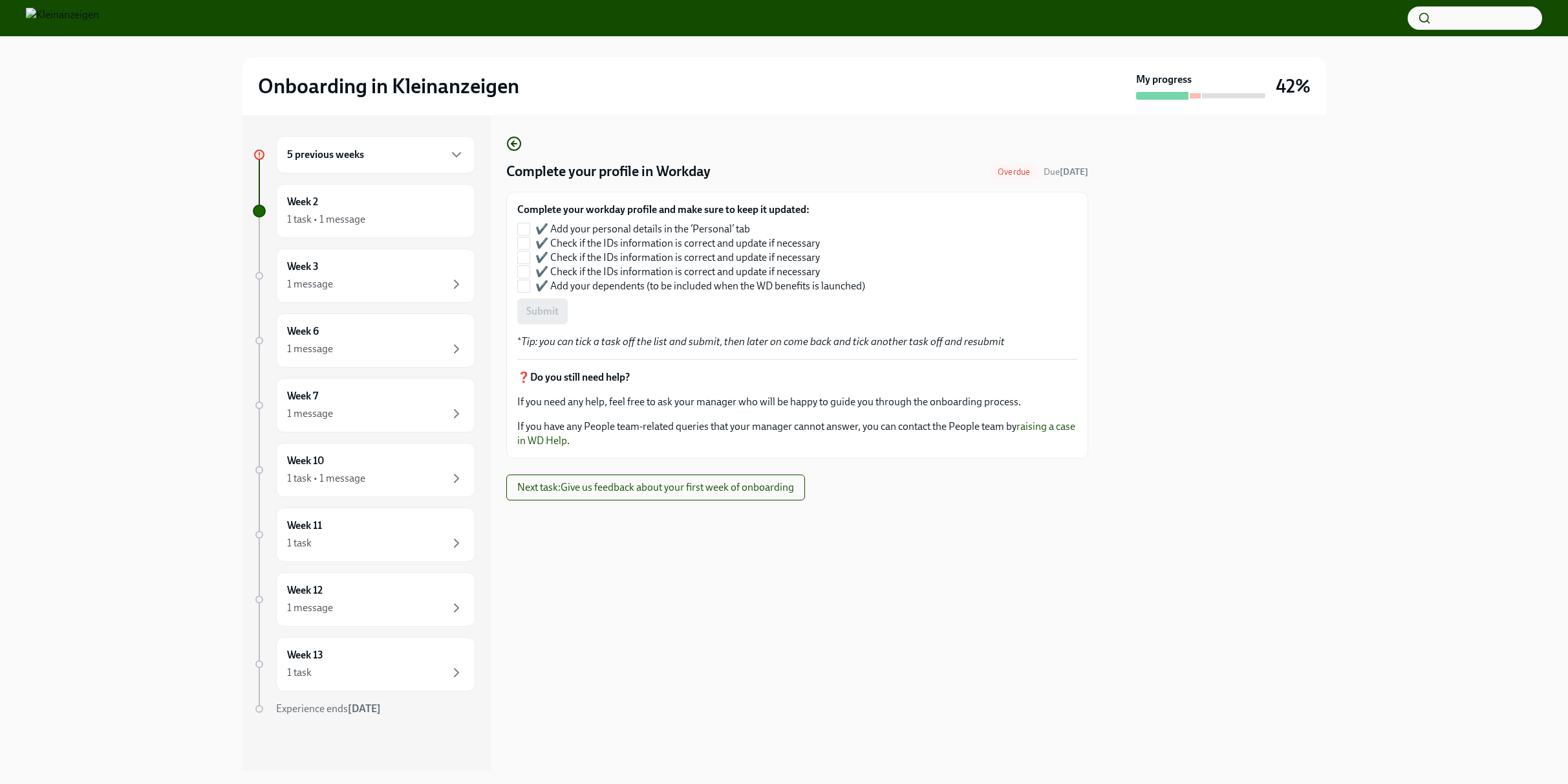
click at [450, 143] on div "5 previous weeks" at bounding box center [376, 154] width 199 height 37
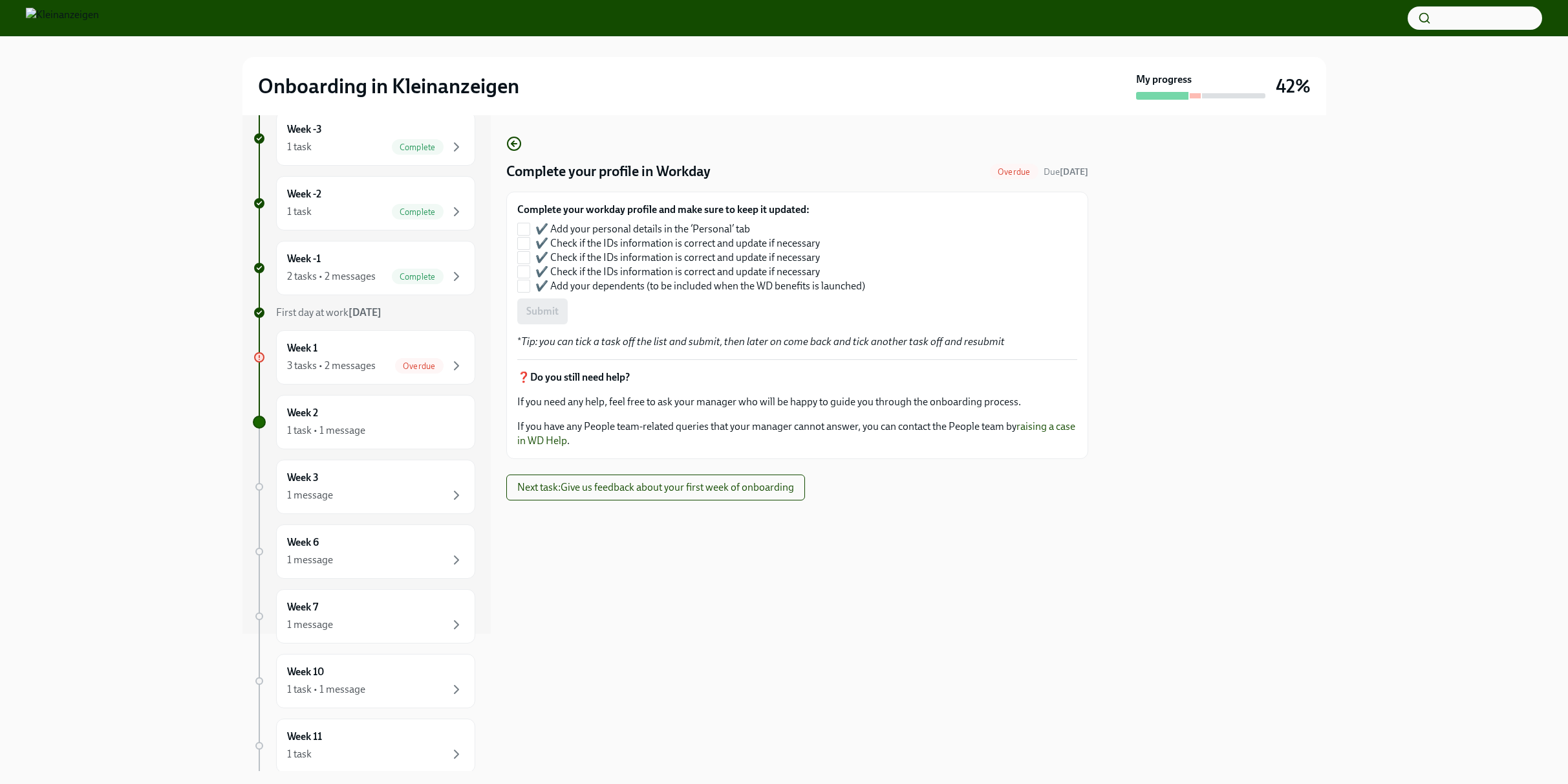
scroll to position [146, 0]
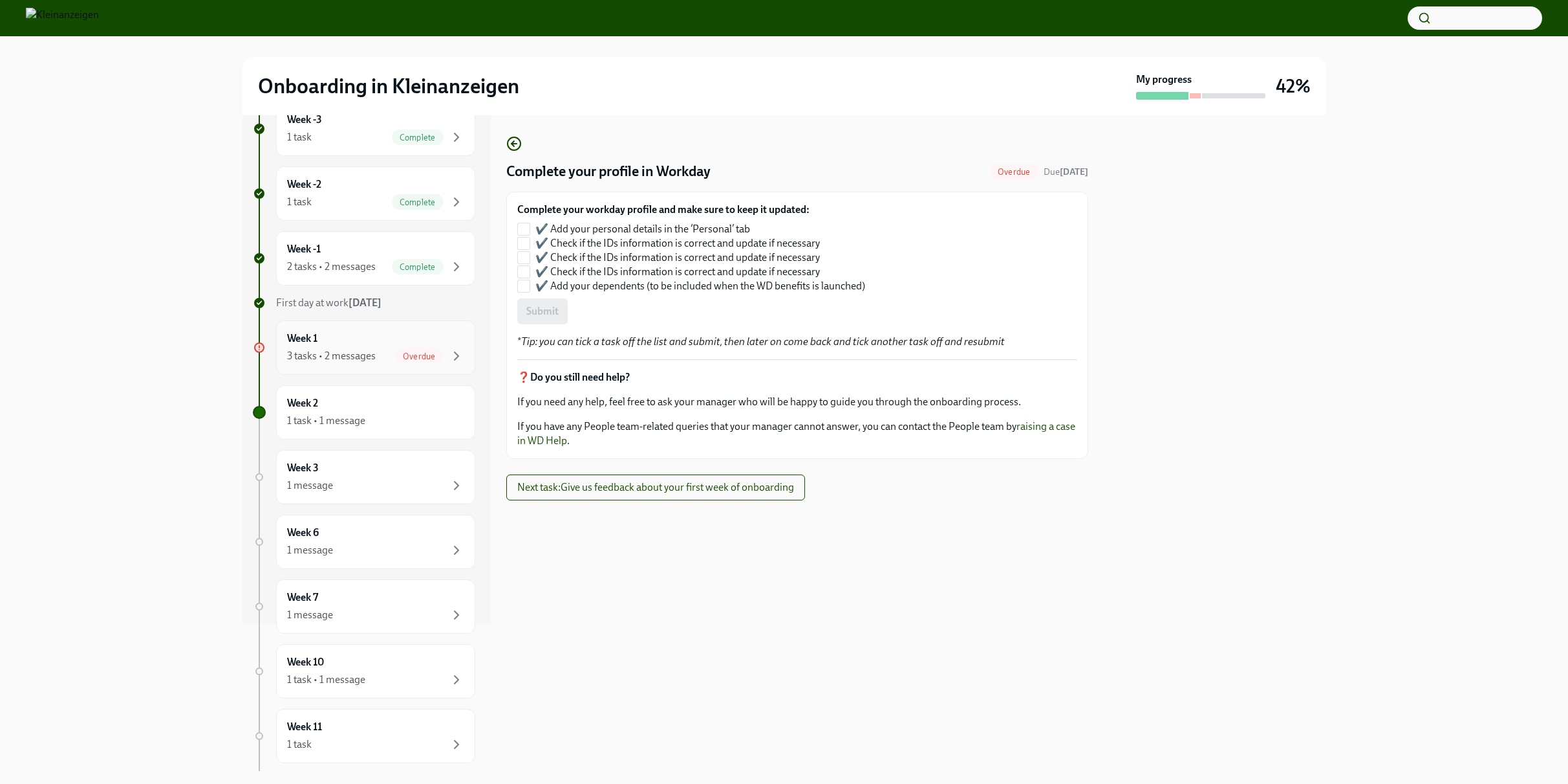
click at [369, 338] on div "Week 1 3 tasks • 2 messages Overdue" at bounding box center [376, 347] width 178 height 32
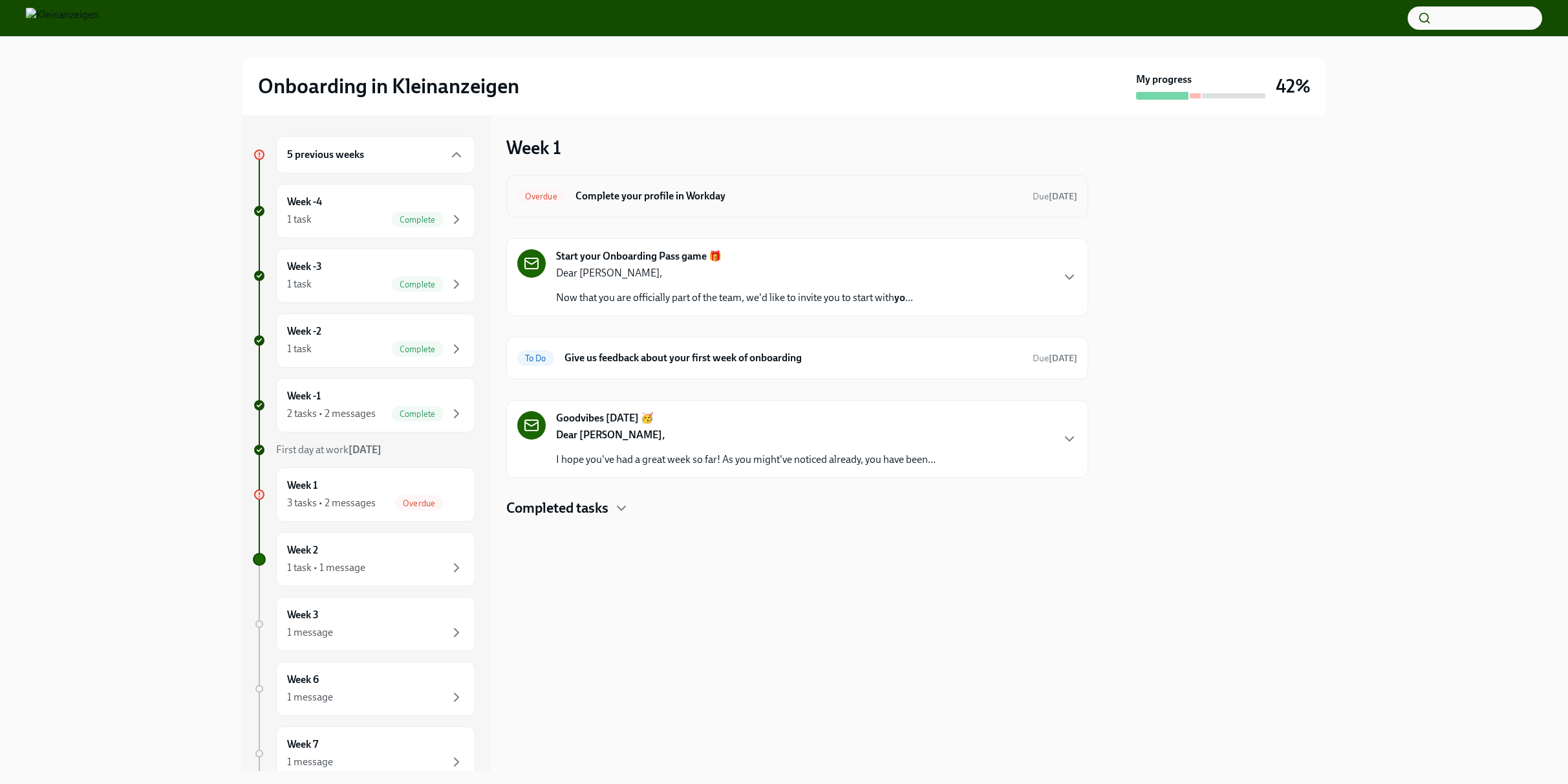
click at [767, 208] on div "Overdue Complete your profile in Workday Due [DATE]" at bounding box center [797, 196] width 583 height 43
click at [694, 193] on h6 "Complete your profile in Workday" at bounding box center [799, 196] width 447 height 15
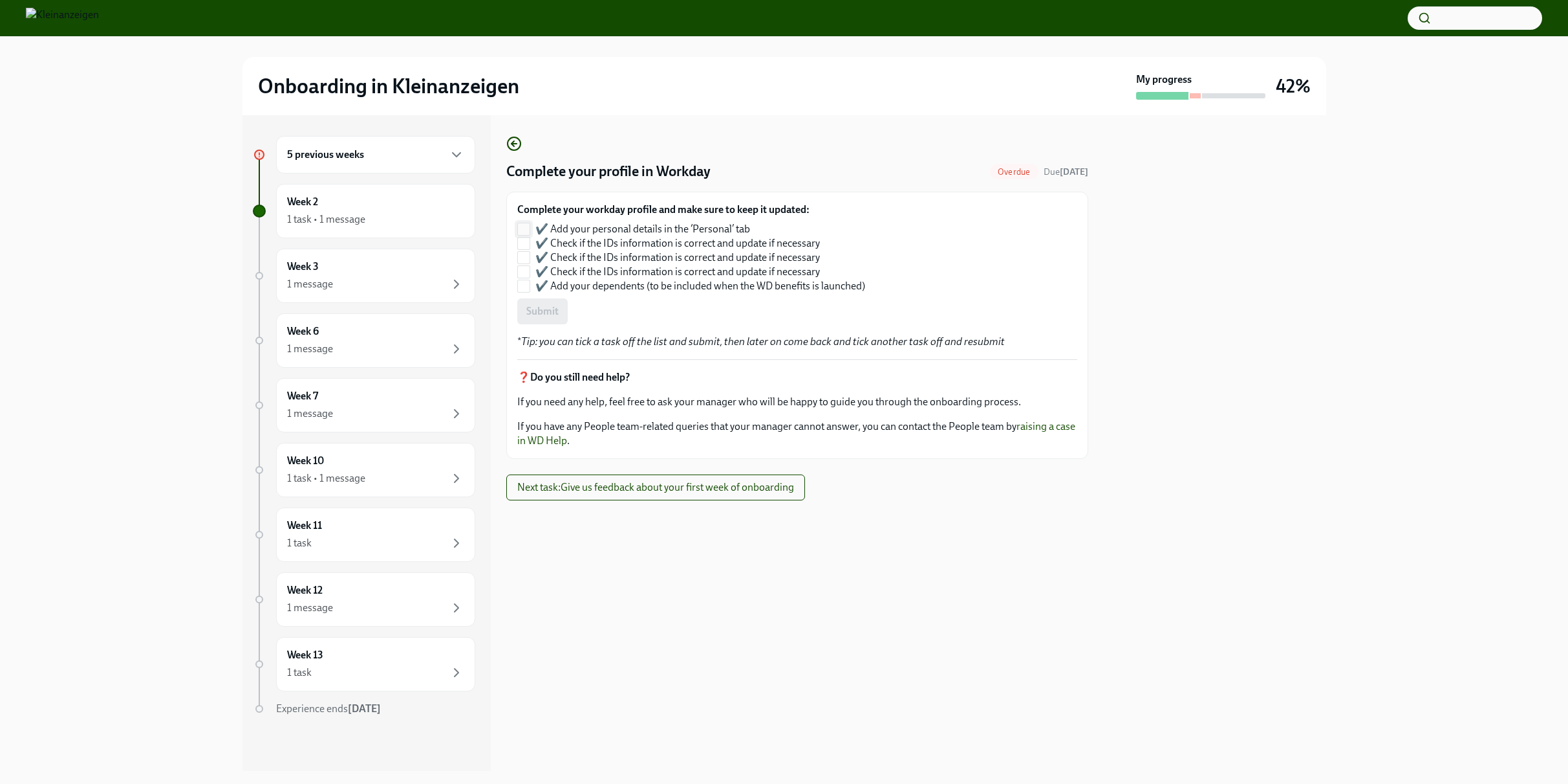
click at [525, 229] on input "✔️ Add your personal details in the ‘Personal’ tab" at bounding box center [524, 229] width 12 height 12
checkbox input "true"
click at [521, 243] on input "✔️ Check if the IDs information is correct and update if necessary" at bounding box center [524, 243] width 12 height 12
checkbox input "true"
click at [522, 254] on input "✔️ Check if the IDs information is correct and update if necessary" at bounding box center [524, 258] width 12 height 12
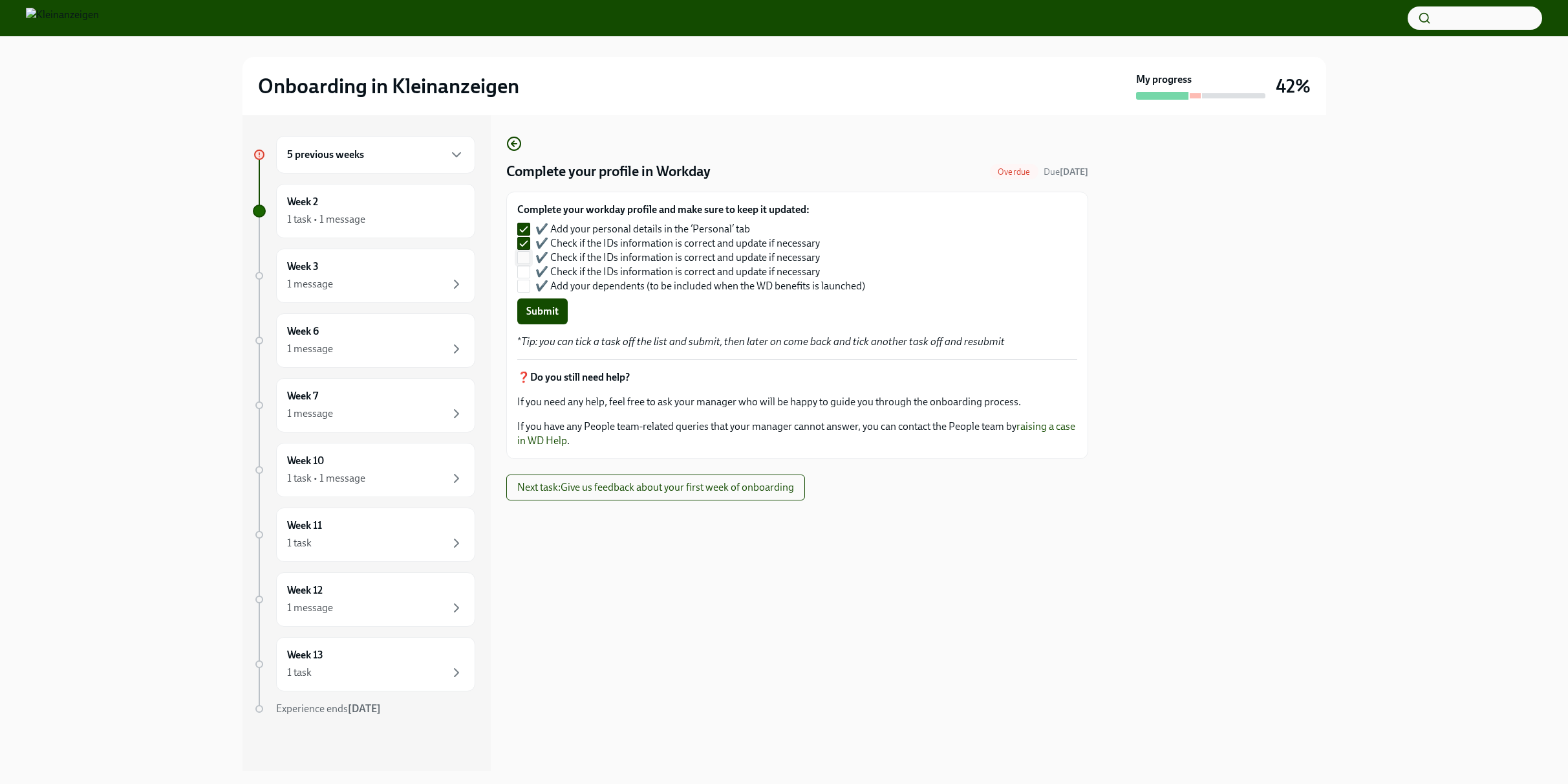
checkbox input "true"
click at [528, 272] on input "✔️ Check if the IDs information is correct and update if necessary" at bounding box center [524, 271] width 12 height 12
checkbox input "true"
click at [532, 286] on label "✔️ Add your dependents (to be included when the WD benefits is launched)" at bounding box center [691, 286] width 348 height 15
click at [530, 286] on input "✔️ Add your dependents (to be included when the WD benefits is launched)" at bounding box center [524, 286] width 12 height 12
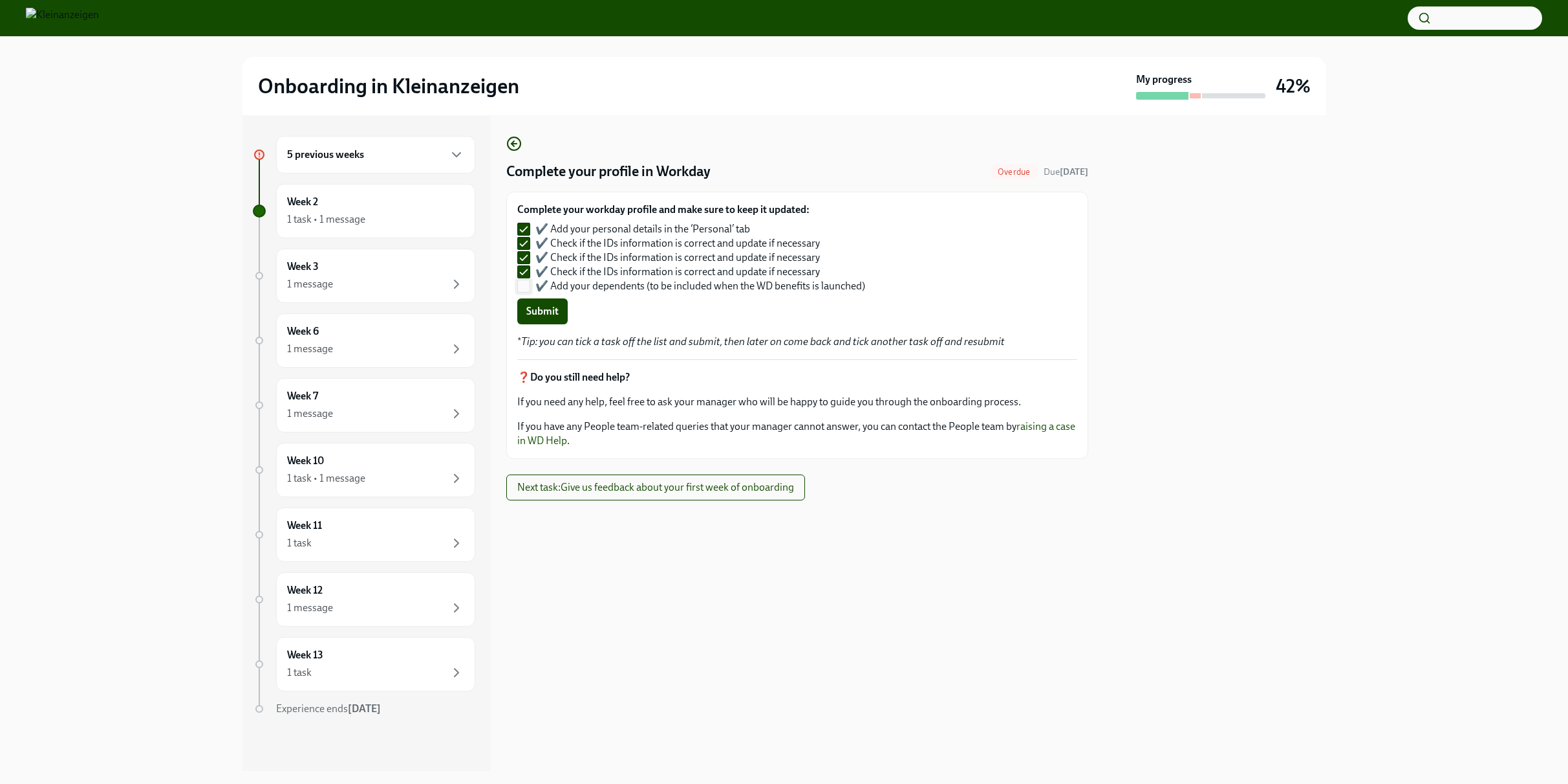
checkbox input "true"
click at [542, 314] on span "Submit" at bounding box center [543, 310] width 32 height 13
checkbox input "false"
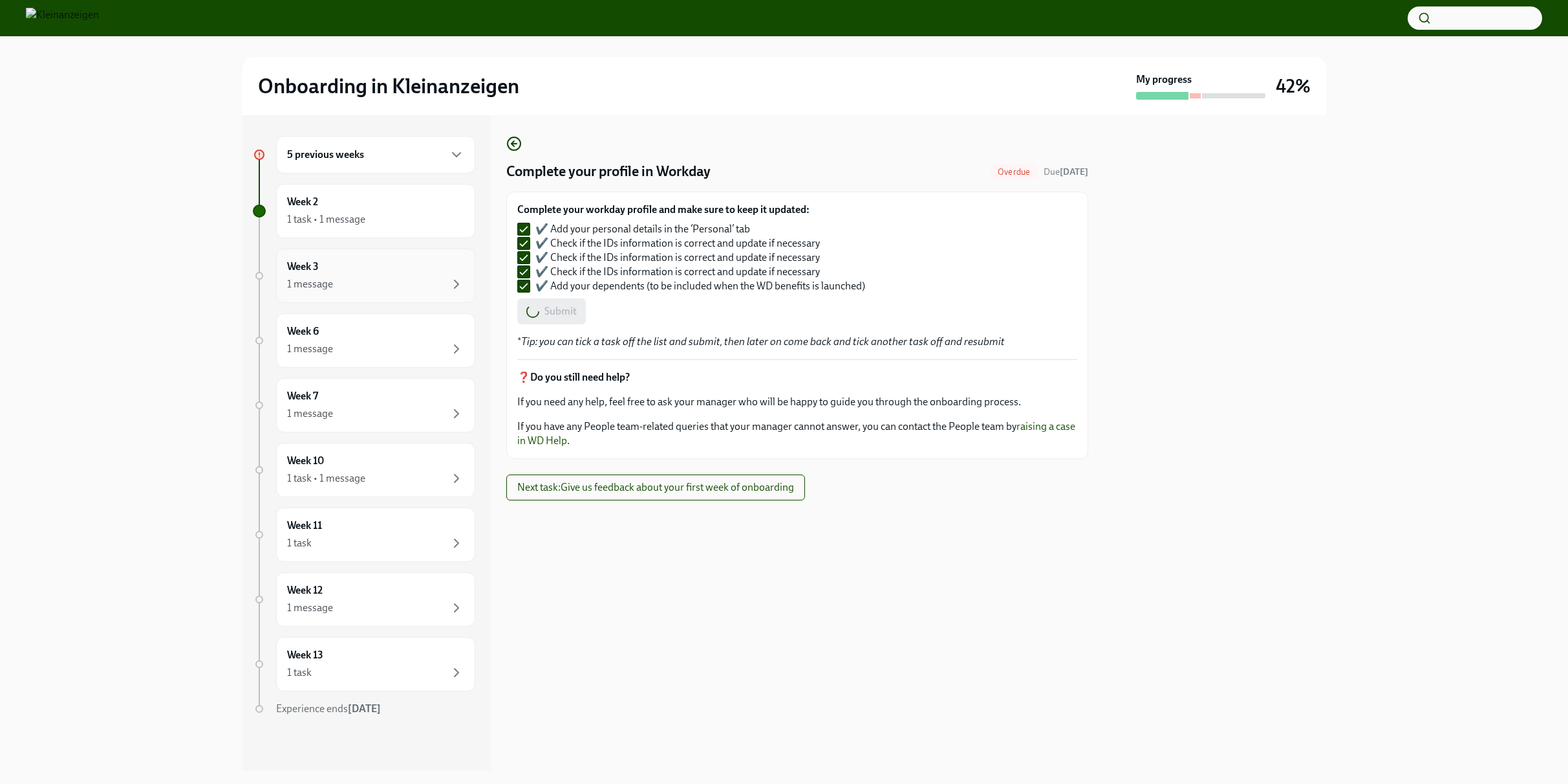
checkbox input "false"
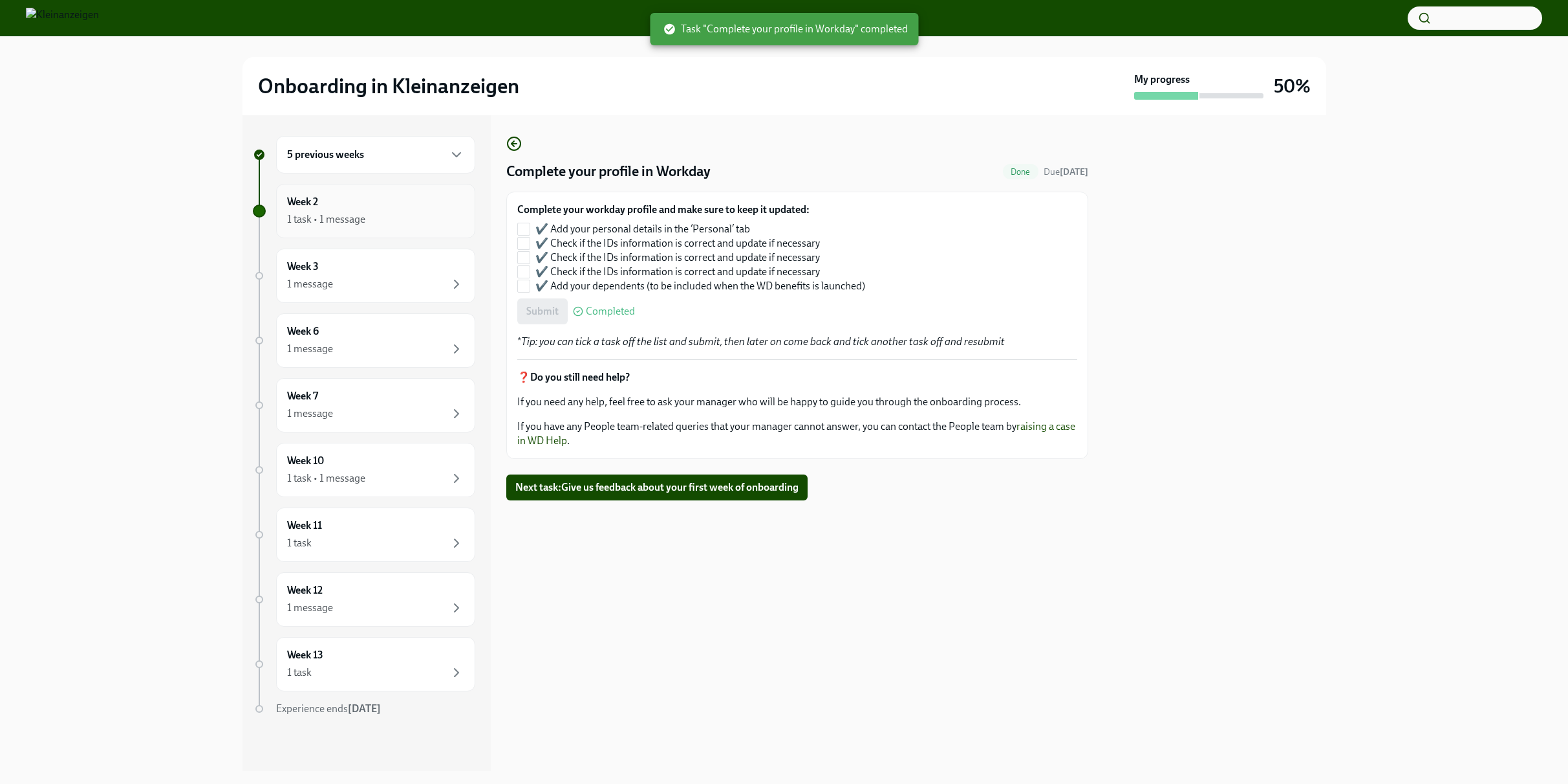
checkbox input "true"
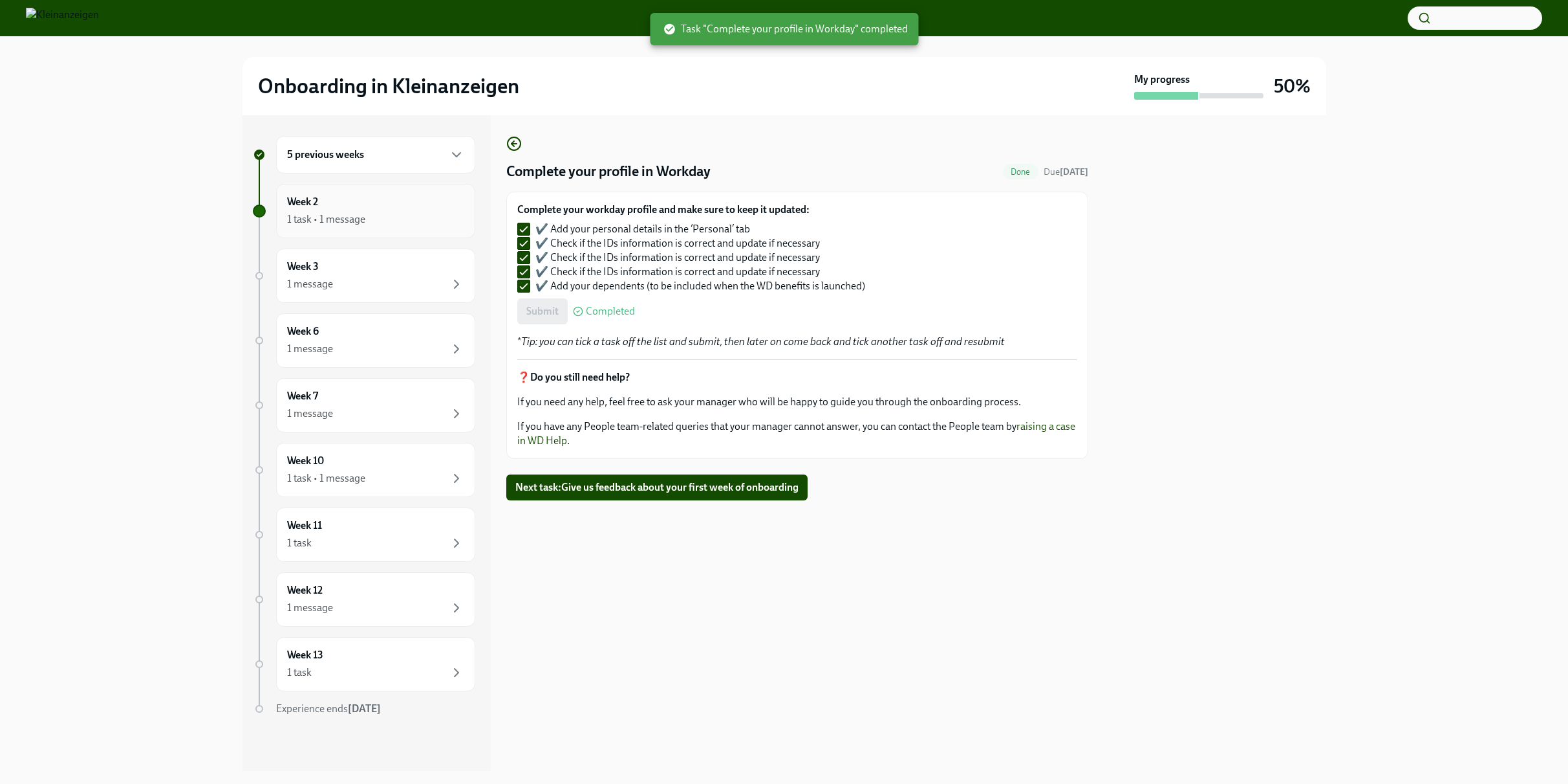
click at [410, 196] on div "Week 2 1 task • 1 message" at bounding box center [376, 210] width 178 height 32
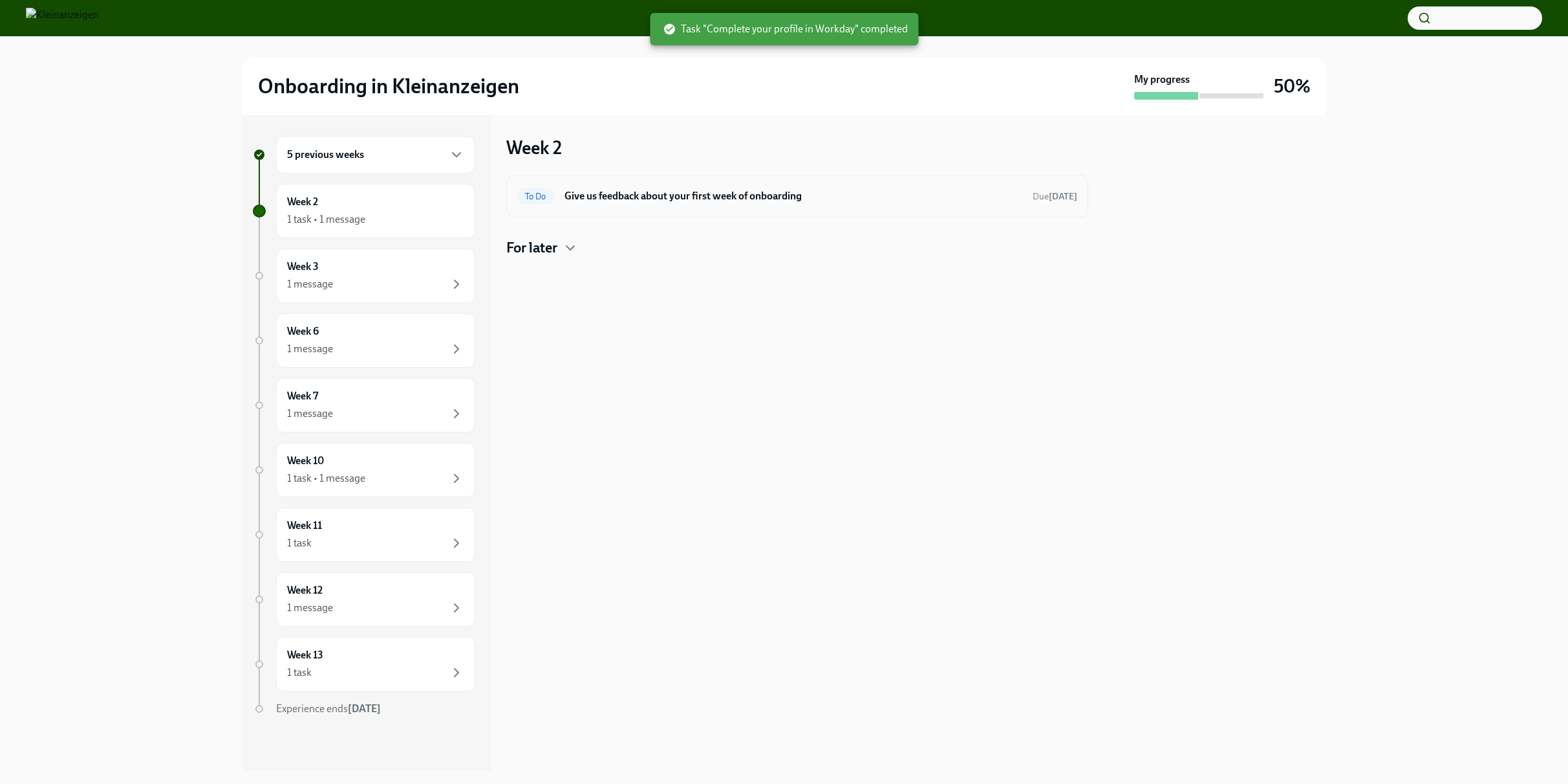
click at [653, 189] on h6 "Give us feedback about your first week of onboarding" at bounding box center [793, 196] width 458 height 15
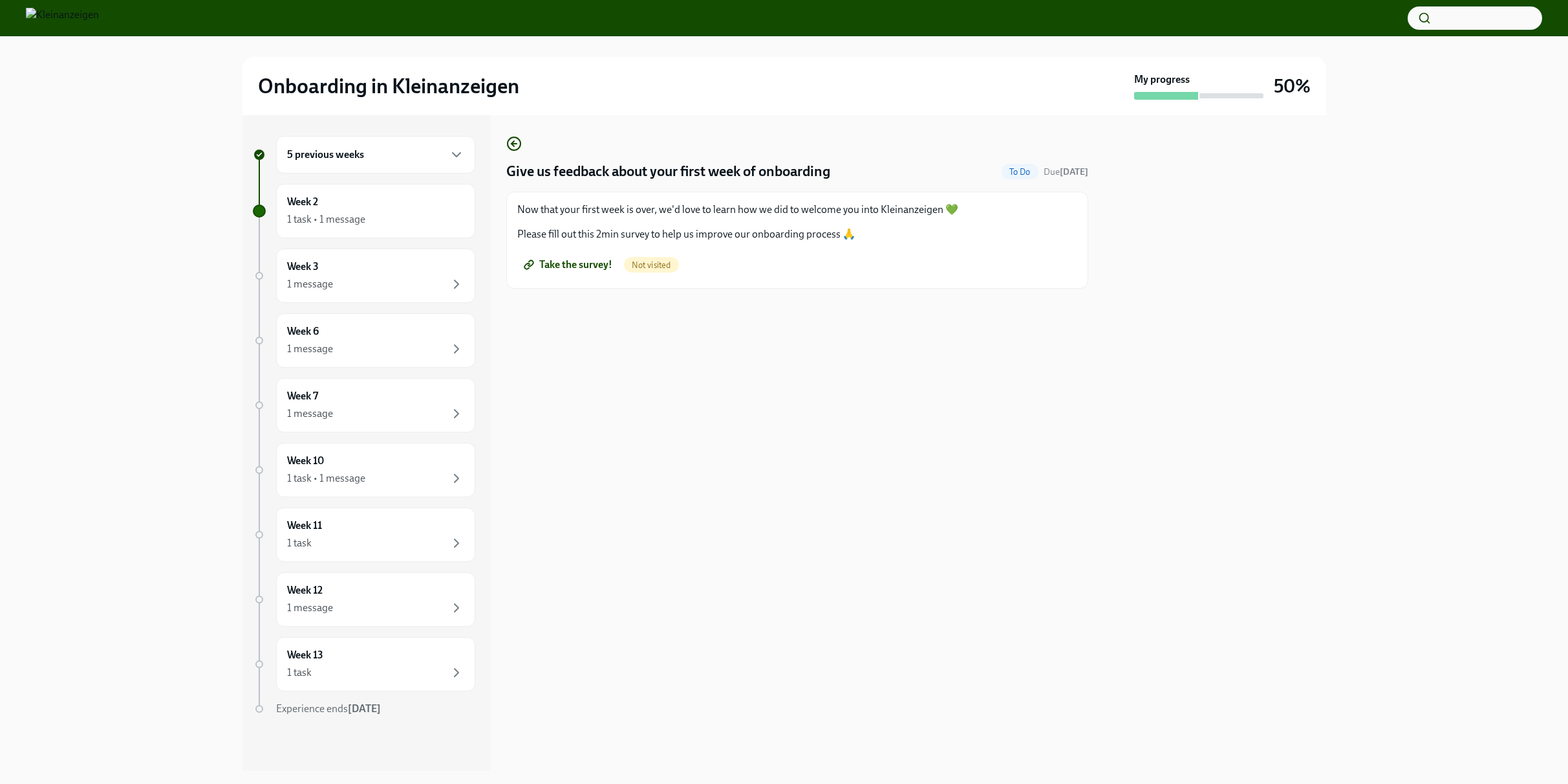
click at [582, 262] on span "Take the survey!" at bounding box center [570, 264] width 86 height 13
click at [419, 277] on div "1 message" at bounding box center [376, 284] width 178 height 16
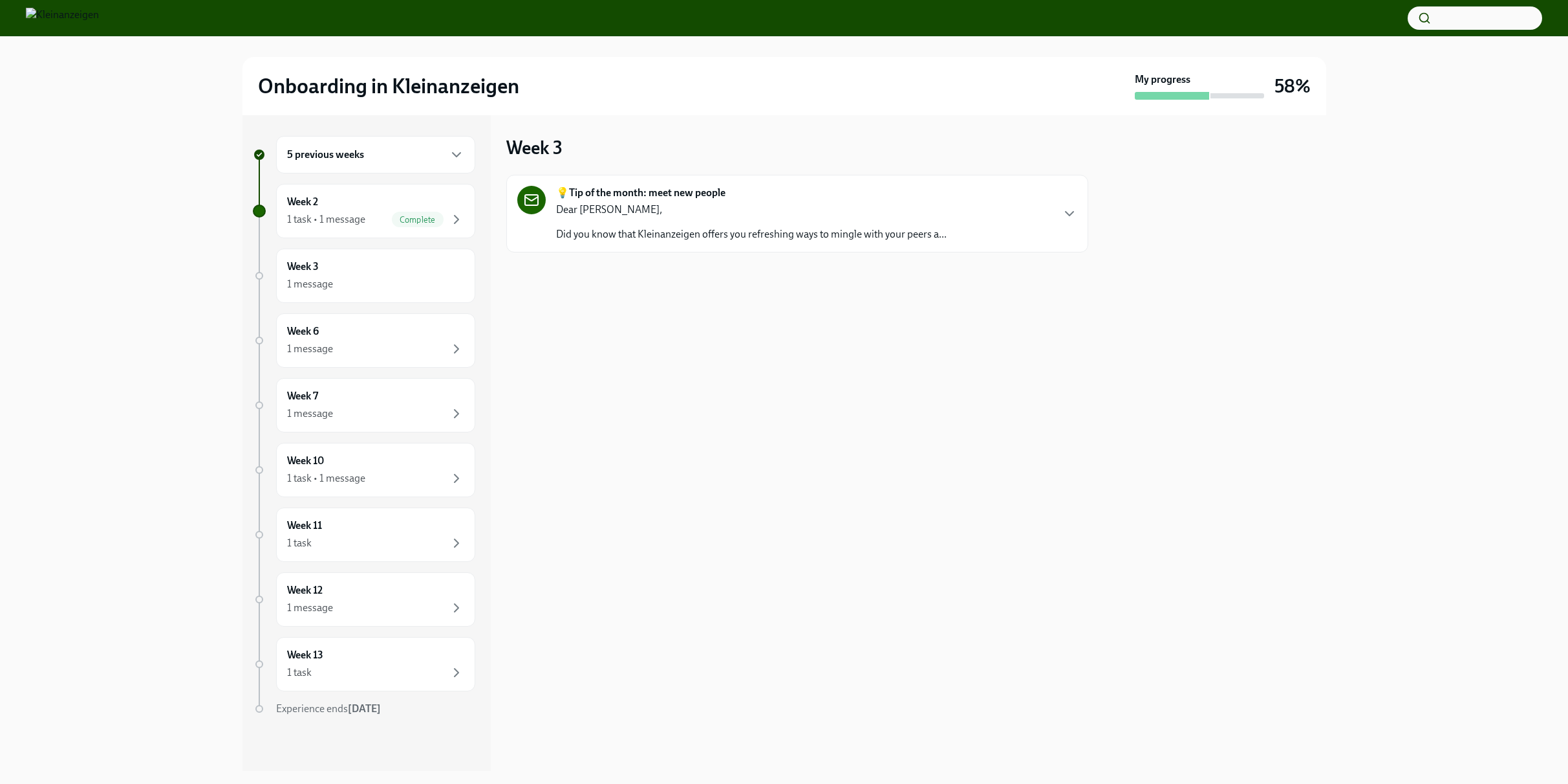
click at [960, 217] on div "💡Tip of the month: meet new people Dear [PERSON_NAME], Did you know that Kleina…" at bounding box center [797, 213] width 560 height 56
